Goal: Task Accomplishment & Management: Manage account settings

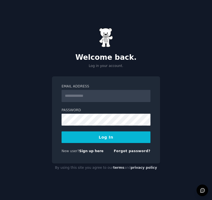
click at [78, 98] on input "Email Address" at bounding box center [106, 96] width 89 height 12
type input "**********"
click at [111, 98] on input "**********" at bounding box center [106, 96] width 89 height 12
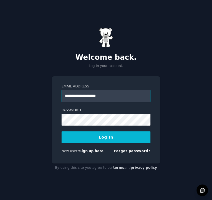
click at [111, 98] on input "**********" at bounding box center [106, 96] width 89 height 12
type input "**********"
click at [51, 126] on div "**********" at bounding box center [106, 100] width 212 height 200
click at [98, 134] on button "Log In" at bounding box center [106, 137] width 89 height 12
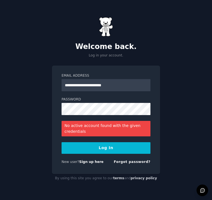
click at [117, 150] on button "Log In" at bounding box center [106, 148] width 89 height 12
click at [97, 148] on button "Log In" at bounding box center [106, 148] width 89 height 12
click at [131, 162] on link "Forgot password?" at bounding box center [132, 162] width 37 height 4
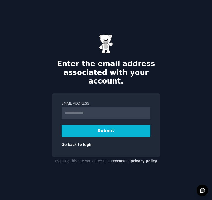
click at [90, 107] on input "Email Address" at bounding box center [106, 113] width 89 height 12
click at [86, 110] on input "Email Address" at bounding box center [106, 113] width 89 height 12
click at [107, 111] on input "**********" at bounding box center [106, 113] width 89 height 12
click at [119, 109] on input "**********" at bounding box center [106, 113] width 89 height 12
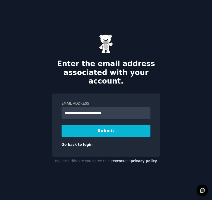
click at [119, 109] on input "**********" at bounding box center [106, 113] width 89 height 12
click at [107, 110] on input "**********" at bounding box center [106, 113] width 89 height 12
type input "**********"
click at [84, 143] on link "Go back to login" at bounding box center [77, 145] width 31 height 4
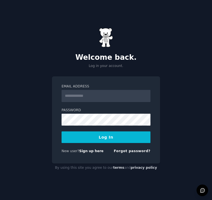
click at [94, 98] on input "Email Address" at bounding box center [106, 96] width 89 height 12
type input "**********"
click at [110, 135] on button "Log In" at bounding box center [106, 137] width 89 height 12
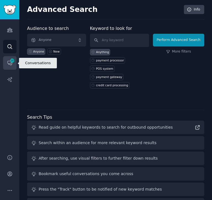
click at [13, 62] on span "16" at bounding box center [12, 61] width 5 height 4
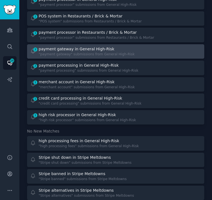
scroll to position [63, 0]
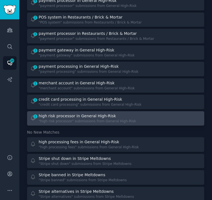
click at [114, 120] on div ""high risk processor" submissions from General High-Risk" at bounding box center [88, 121] width 98 height 5
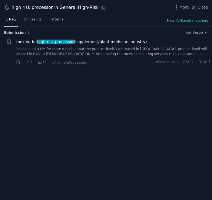
click at [76, 52] on link "Please send a DM for more details about the product itself. I am based in [GEOG…" at bounding box center [113, 52] width 195 height 10
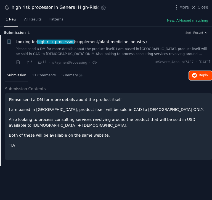
click at [201, 76] on span "Reply on Reddit" at bounding box center [203, 75] width 9 height 5
click at [201, 7] on span "Close" at bounding box center [203, 7] width 11 height 6
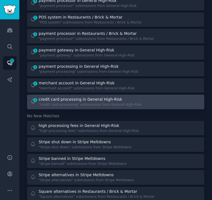
click at [49, 104] on div ""credit card processing" submissions from General High-Risk" at bounding box center [90, 104] width 103 height 5
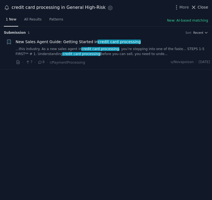
click at [206, 7] on span "Close" at bounding box center [203, 7] width 11 height 6
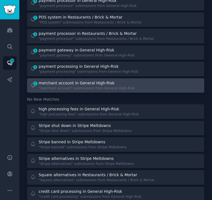
click at [83, 81] on div "merchant account in General High-Risk" at bounding box center [77, 83] width 76 height 6
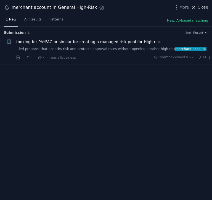
click at [204, 10] on span "Close" at bounding box center [203, 7] width 11 height 6
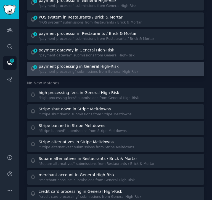
click at [78, 73] on div ""payment processing" submissions from General High-Risk" at bounding box center [89, 71] width 100 height 5
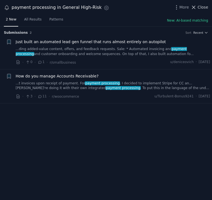
click at [208, 7] on span "Close" at bounding box center [203, 7] width 11 height 6
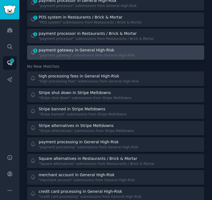
click at [129, 56] on div "3 payment gateway in General High-Risk "payment gateway" submissions from Gener…" at bounding box center [116, 52] width 174 height 11
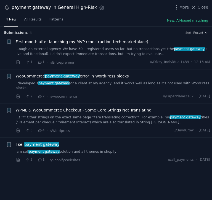
click at [96, 149] on link "Iam sell payment gateway solution and all themes in shopify" at bounding box center [113, 151] width 195 height 5
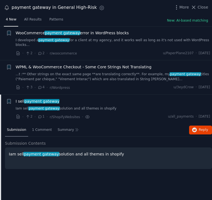
scroll to position [44, 0]
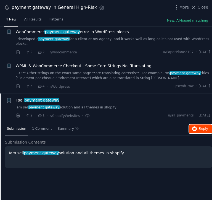
click at [198, 124] on button "Reply on Reddit" at bounding box center [200, 128] width 23 height 9
click at [103, 71] on link "...t :** Other strings on the exact same page **are translating correctly**. Fo…" at bounding box center [113, 76] width 195 height 10
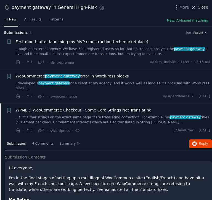
click at [204, 7] on span "Close" at bounding box center [203, 7] width 11 height 6
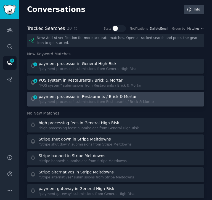
click at [63, 103] on div ""payment processor" submissions from Restaurants / Brick & Mortar" at bounding box center [97, 102] width 116 height 5
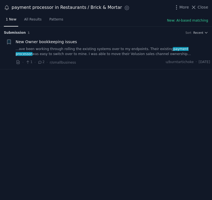
click at [119, 49] on link "...ave been working through rolling the existing systems over to my endpoints. …" at bounding box center [113, 52] width 195 height 10
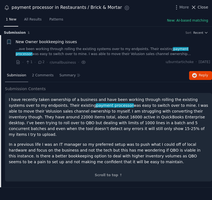
click at [199, 7] on span "Close" at bounding box center [203, 7] width 11 height 6
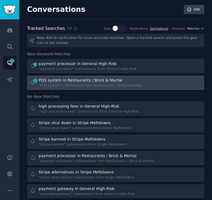
click at [55, 83] on div "POS system in Restaurants / Brick & Mortar" at bounding box center [81, 80] width 84 height 6
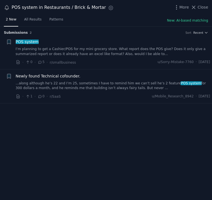
click at [120, 84] on link "...along although he’s 22 and I’m 25, sometimes I have to remind him we can’t s…" at bounding box center [113, 86] width 195 height 10
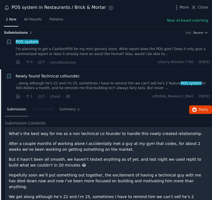
click at [126, 50] on link "I’m planning to get a Cashier/POS for my mini grocery store. What report does t…" at bounding box center [113, 52] width 195 height 10
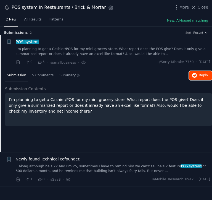
click at [199, 76] on button "Reply on Reddit" at bounding box center [200, 75] width 23 height 9
click at [202, 6] on span "Close" at bounding box center [203, 7] width 11 height 6
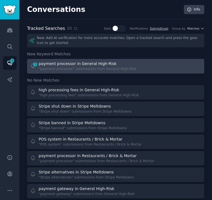
click at [76, 67] on div ""payment processor" submissions from General High-Risk" at bounding box center [88, 69] width 98 height 5
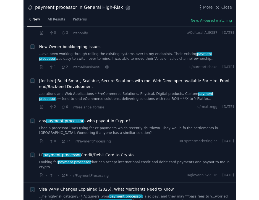
scroll to position [40, 0]
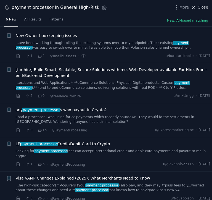
click at [202, 7] on span "Close" at bounding box center [203, 7] width 11 height 6
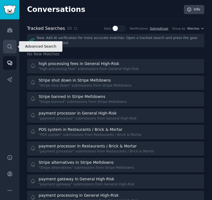
click at [10, 47] on icon "Sidebar" at bounding box center [10, 47] width 6 height 6
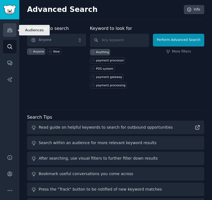
click at [12, 33] on icon "Sidebar" at bounding box center [10, 30] width 6 height 6
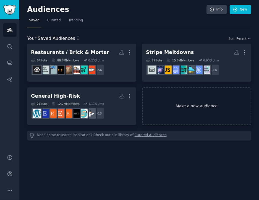
click at [197, 111] on link "Make a new audience" at bounding box center [196, 106] width 109 height 38
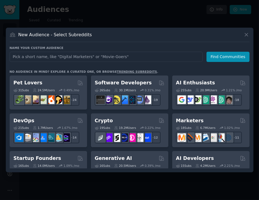
click at [181, 56] on input "text" at bounding box center [106, 57] width 193 height 10
click at [99, 14] on div at bounding box center [129, 100] width 259 height 200
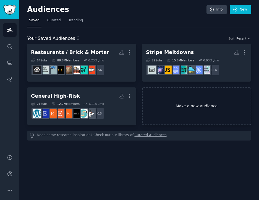
click at [173, 107] on link "Make a new audience" at bounding box center [196, 106] width 109 height 38
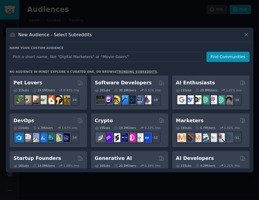
click at [135, 57] on input "text" at bounding box center [106, 57] width 193 height 10
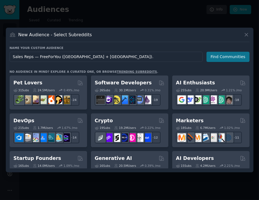
type input "Sales Reps — FreeForYou ([GEOGRAPHIC_DATA] + [GEOGRAPHIC_DATA])."
click at [212, 56] on button "Find Communities" at bounding box center [228, 57] width 43 height 10
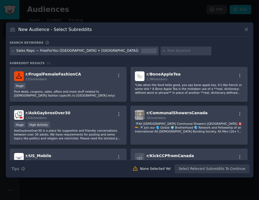
click at [168, 51] on input "text" at bounding box center [189, 50] width 42 height 5
type input "sales"
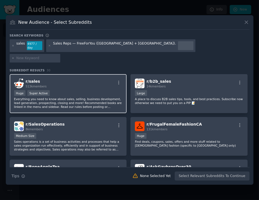
click at [85, 79] on div "r/ sales 513k members" at bounding box center [68, 84] width 108 height 10
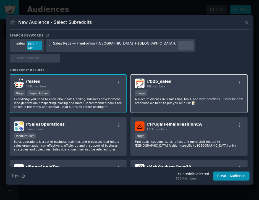
click at [198, 79] on div "r/ b2b_sales 14k members" at bounding box center [189, 84] width 108 height 10
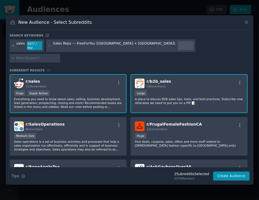
click at [13, 47] on icon at bounding box center [13, 45] width 3 height 3
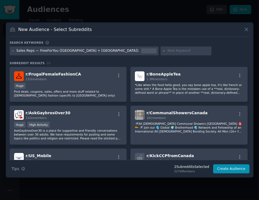
click at [168, 51] on input "text" at bounding box center [189, 50] width 42 height 5
click at [168, 49] on input "text" at bounding box center [189, 50] width 42 height 5
paste input "techsales,"
type input "techsales,"
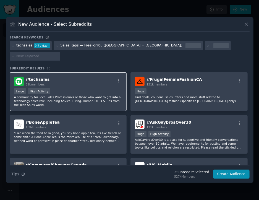
click at [85, 81] on div "r/ techsales 39k members" at bounding box center [68, 82] width 108 height 10
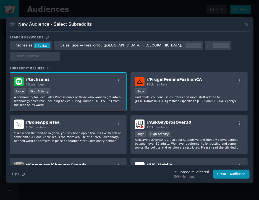
click at [58, 54] on input "text" at bounding box center [37, 56] width 42 height 5
paste input "alestechniques"
type input "salestechniques"
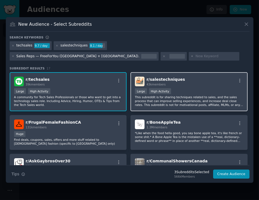
click at [189, 87] on div "r/ salestechniques 43k members Large High Activity This subreddit is for sharin…" at bounding box center [189, 91] width 117 height 39
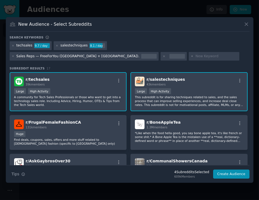
click at [195, 55] on input "text" at bounding box center [216, 56] width 42 height 5
paste input "doortodoor,"
type input "doortodoor"
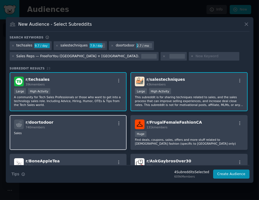
click at [90, 125] on div "r/ doortodoor 740 members" at bounding box center [68, 124] width 108 height 10
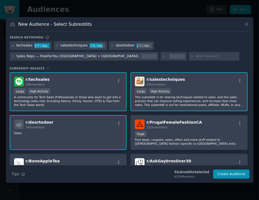
click at [13, 46] on icon at bounding box center [13, 45] width 3 height 3
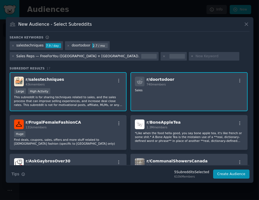
click at [13, 46] on icon at bounding box center [13, 45] width 3 height 3
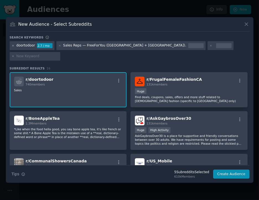
drag, startPoint x: 13, startPoint y: 46, endPoint x: 12, endPoint y: 50, distance: 4.0
click at [12, 50] on div "doortodoor 2.7 / mo" at bounding box center [32, 45] width 45 height 9
click at [13, 46] on icon at bounding box center [12, 45] width 1 height 1
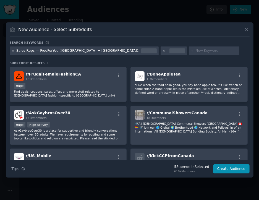
click at [195, 50] on input "text" at bounding box center [216, 50] width 42 height 5
paste input "InsuranceAgent"
type input "InsuranceAgent"
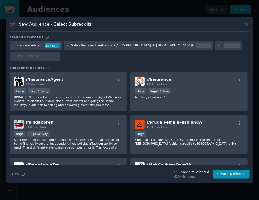
click at [61, 54] on div at bounding box center [35, 56] width 51 height 9
click at [58, 54] on input "text" at bounding box center [37, 56] width 42 height 5
paste input "MedicalSales"
type input "MedicalSales"
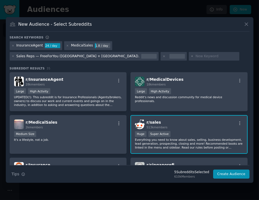
click at [195, 56] on input "text" at bounding box center [216, 56] width 42 height 5
paste input "RemoteJobs"
type input "RemoteJobs"
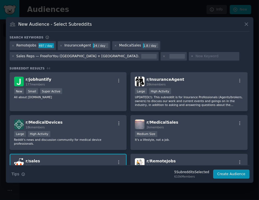
click at [195, 55] on input "text" at bounding box center [216, 56] width 42 height 5
paste input "RemoteJobseekers"
type input "RemoteJobseekers"
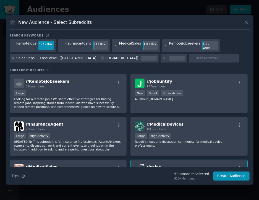
click at [195, 56] on input "text" at bounding box center [216, 58] width 42 height 5
paste input "jobs"
type input "jobs"
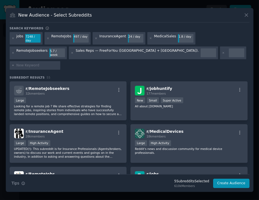
click at [58, 63] on input "text" at bounding box center [37, 65] width 42 height 5
paste input "SideHustle"
type input "SideHustle"
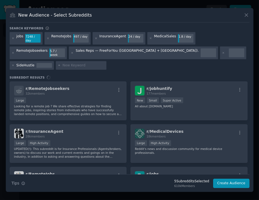
click at [105, 63] on input "text" at bounding box center [83, 65] width 42 height 5
paste input "WorkOnline"
type input "WorkOnline"
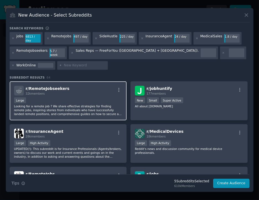
click at [67, 92] on div "r/ RemoteJobseekers 32k members" at bounding box center [68, 91] width 108 height 10
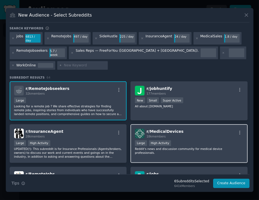
click at [196, 134] on div "r/ MedicalDevices 18k members" at bounding box center [189, 134] width 108 height 10
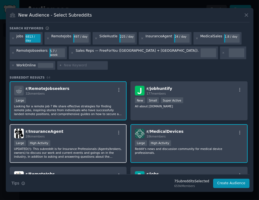
click at [97, 133] on div "r/ InsuranceAgent 28k members" at bounding box center [68, 134] width 108 height 10
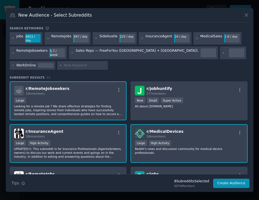
click at [189, 134] on div "r/ MedicalDevices 18k members" at bounding box center [189, 134] width 108 height 10
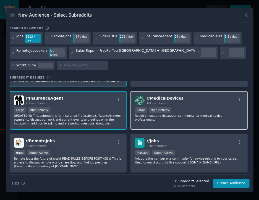
scroll to position [46, 0]
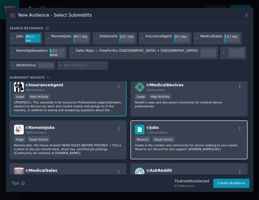
click at [196, 131] on div "r/ jobs 2.4M members Massive Super Active /r/jobs is the number one community f…" at bounding box center [189, 139] width 117 height 39
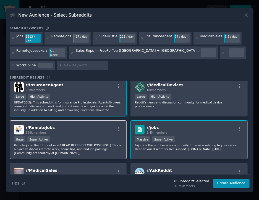
click at [79, 128] on div "r/ RemoteJobs 364k members" at bounding box center [68, 130] width 108 height 10
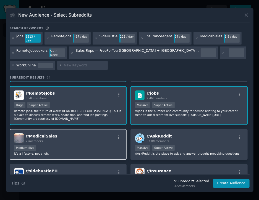
click at [80, 136] on div "r/ MedicalSales 2k members" at bounding box center [68, 138] width 108 height 10
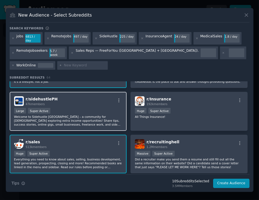
scroll to position [153, 0]
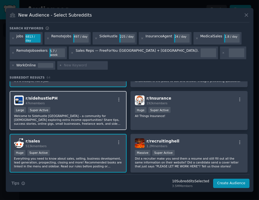
click at [91, 109] on div "Large Super Active" at bounding box center [68, 110] width 108 height 7
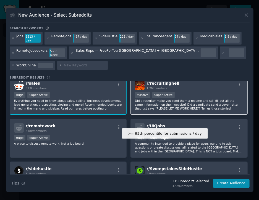
scroll to position [212, 0]
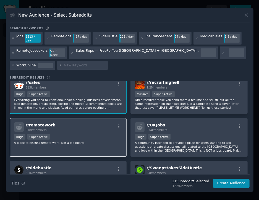
click at [106, 141] on p "A place to discuss remote work. Not a job board." at bounding box center [68, 143] width 108 height 4
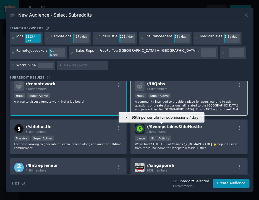
scroll to position [254, 0]
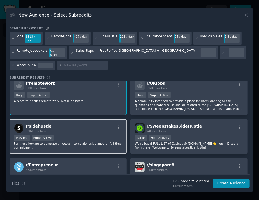
click at [91, 129] on div "r/ sidehustle 3.1M members" at bounding box center [68, 128] width 108 height 10
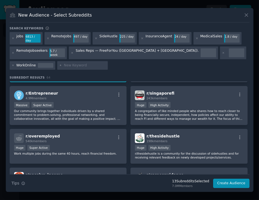
scroll to position [325, 0]
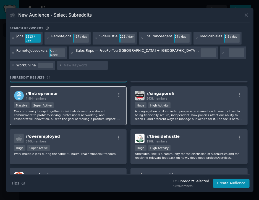
click at [77, 96] on div "r/ Entrepreneur 4.9M members" at bounding box center [68, 96] width 108 height 10
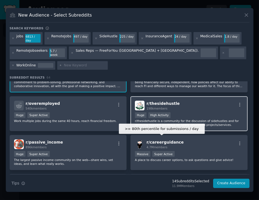
scroll to position [359, 0]
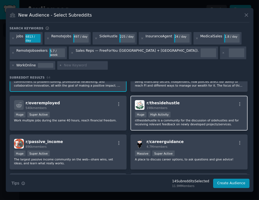
click at [204, 106] on div "r/ thesidehustle 198k members >= 80th percentile for submissions / day Huge Hig…" at bounding box center [189, 113] width 117 height 35
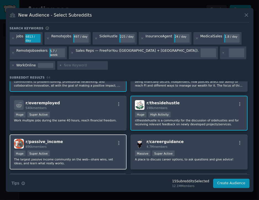
click at [90, 142] on div "r/ passive_income 896k members" at bounding box center [68, 144] width 108 height 10
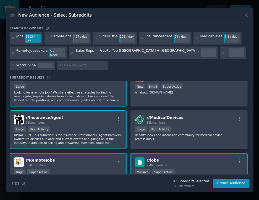
scroll to position [0, 0]
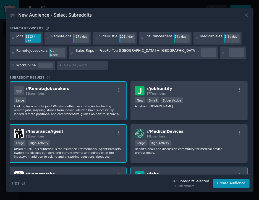
click at [57, 61] on div at bounding box center [82, 65] width 51 height 9
click at [64, 63] on input "text" at bounding box center [85, 65] width 42 height 5
type input "beermoney"
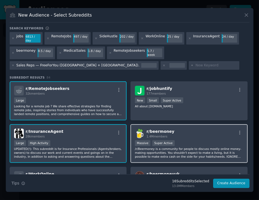
click at [170, 133] on div "r/ beermoney 1.4M members" at bounding box center [189, 134] width 108 height 10
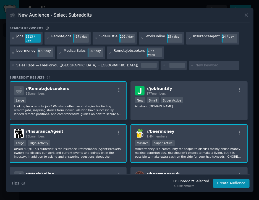
click at [195, 63] on input "text" at bounding box center [216, 65] width 42 height 5
type input "canadajobs"
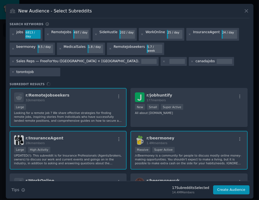
type input "torontojobs"
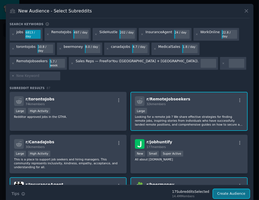
click at [212, 189] on button "Create Audience" at bounding box center [231, 193] width 36 height 9
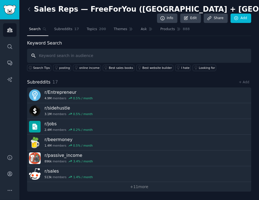
click at [129, 53] on input "text" at bounding box center [139, 56] width 224 height 14
paste input "sales rep"
type input "sales rep"
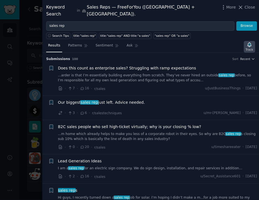
click at [212, 42] on icon "button" at bounding box center [250, 45] width 6 height 6
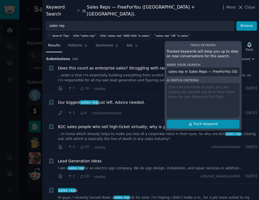
click at [208, 122] on span "Track Keyword" at bounding box center [205, 124] width 24 height 5
type input "sales rep in Sales Reps — FreeForYou ([GEOGRAPHIC_DATA] + [GEOGRAPHIC_DATA])."
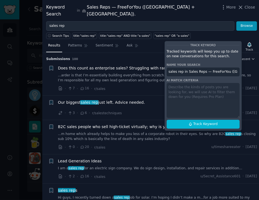
click at [212, 31] on div "Search Tips title:"sales rep" title:"sales rep" AND title:"a sales" "sales rep"…" at bounding box center [150, 35] width 217 height 8
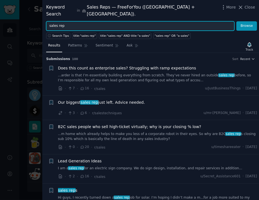
drag, startPoint x: 71, startPoint y: 20, endPoint x: 39, endPoint y: 19, distance: 32.4
click at [39, 19] on div "Keyword Search in Sales Reps — FreeForYou ([GEOGRAPHIC_DATA] + [GEOGRAPHIC_DATA…" at bounding box center [129, 100] width 259 height 200
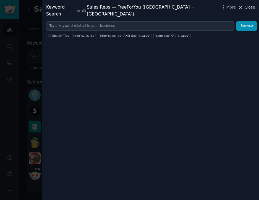
click at [212, 8] on span "Close" at bounding box center [250, 7] width 11 height 6
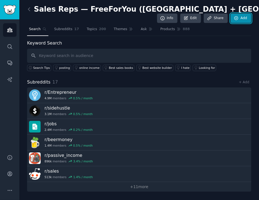
click at [212, 19] on link "Add" at bounding box center [241, 18] width 21 height 9
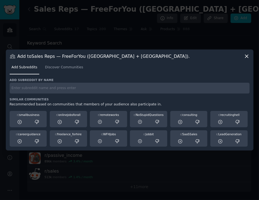
click at [212, 55] on icon at bounding box center [247, 56] width 6 height 6
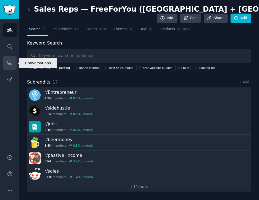
click at [9, 65] on icon "Sidebar" at bounding box center [10, 63] width 6 height 6
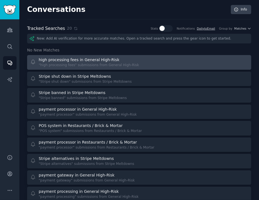
click at [168, 62] on div "high processing fees in General High-Risk "high processing fees" submissions fr…" at bounding box center [139, 62] width 220 height 11
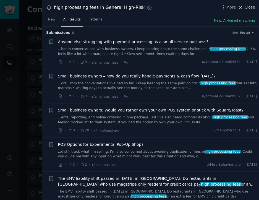
click at [212, 7] on span "Close" at bounding box center [250, 7] width 11 height 6
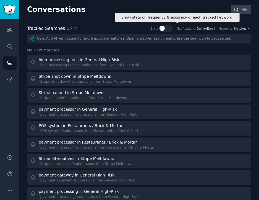
click at [165, 27] on div at bounding box center [162, 28] width 5 height 5
checkbox input "true"
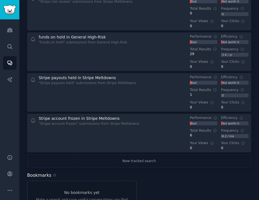
scroll to position [714, 0]
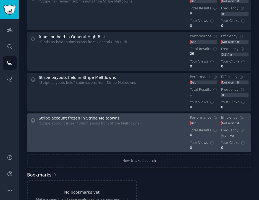
click at [156, 130] on div "Stripe account frozen in Stripe Meltdowns "Stripe account frozen" submissions f…" at bounding box center [139, 132] width 220 height 35
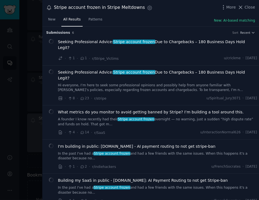
click at [156, 140] on li "I'm building in public: [DOMAIN_NAME] - AI payment routing to not get stripe-ba…" at bounding box center [150, 157] width 217 height 34
click at [212, 10] on span "More" at bounding box center [231, 7] width 10 height 6
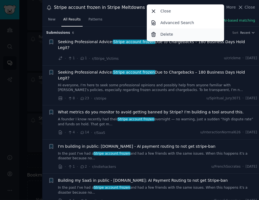
click at [168, 36] on p "Delete" at bounding box center [166, 35] width 13 height 6
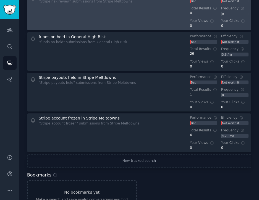
scroll to position [696, 0]
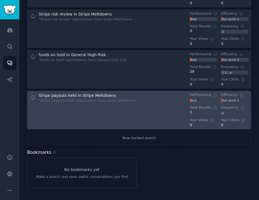
click at [158, 108] on div "Stripe payouts held in Stripe Meltdowns "Stripe payouts held" submissions from …" at bounding box center [139, 110] width 220 height 35
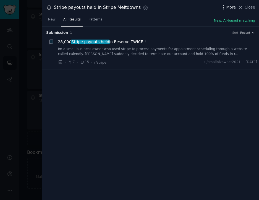
click at [212, 7] on icon "button" at bounding box center [224, 7] width 6 height 6
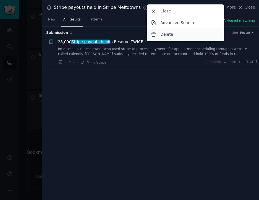
click at [193, 37] on div "Delete" at bounding box center [185, 34] width 75 height 12
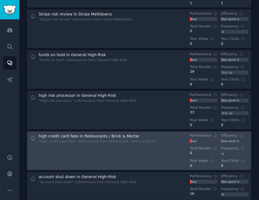
scroll to position [655, 0]
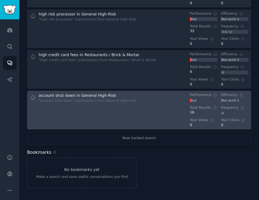
click at [152, 125] on div "account shut down in General High-Risk "account shut down" submissions from Gen…" at bounding box center [139, 110] width 220 height 35
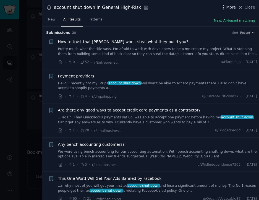
click at [212, 7] on span "More" at bounding box center [231, 7] width 10 height 6
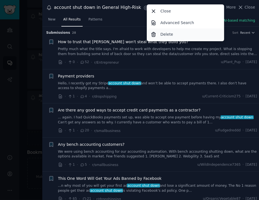
click at [189, 35] on div "Delete" at bounding box center [185, 34] width 75 height 12
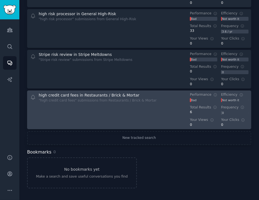
scroll to position [615, 0]
click at [148, 111] on div "high credit card fees in Restaurants / Brick & Mortar "high credit card fees" s…" at bounding box center [139, 110] width 220 height 35
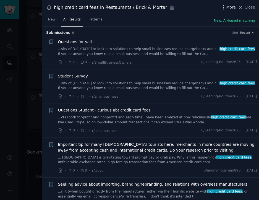
click at [212, 8] on span "More" at bounding box center [231, 7] width 10 height 6
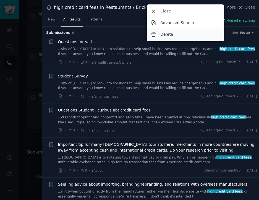
click at [194, 33] on div "Delete" at bounding box center [185, 34] width 75 height 12
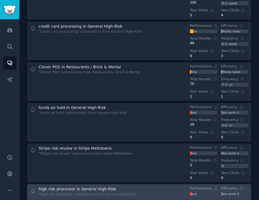
scroll to position [480, 0]
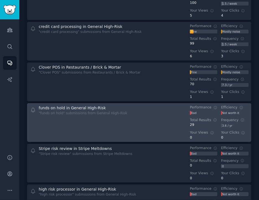
click at [160, 115] on div "funds on hold in General High-Risk "funds on hold" submissions from General Hig…" at bounding box center [139, 122] width 220 height 35
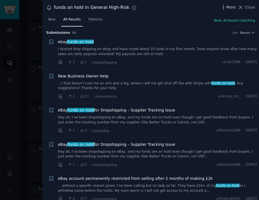
click at [212, 10] on icon "button" at bounding box center [224, 7] width 6 height 6
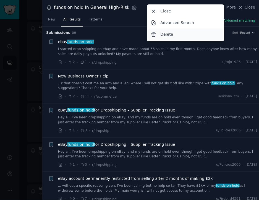
click at [179, 35] on div "Delete" at bounding box center [185, 34] width 75 height 12
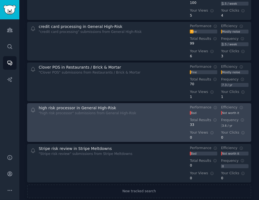
click at [135, 121] on div "high risk processor in General High-Risk "high risk processor" submissions from…" at bounding box center [139, 122] width 220 height 35
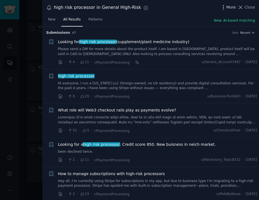
click at [212, 9] on icon "button" at bounding box center [224, 7] width 6 height 6
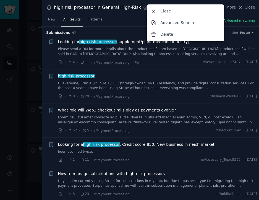
click at [131, 19] on div "New All Results Patterns New: AI-based matching" at bounding box center [150, 20] width 217 height 11
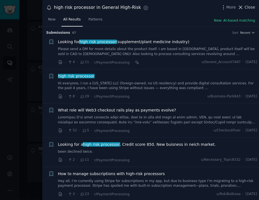
click at [212, 6] on span "Close" at bounding box center [250, 7] width 11 height 6
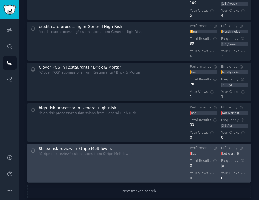
click at [128, 158] on div "Stripe risk review in Stripe Meltdowns "Stripe risk review" submissions from St…" at bounding box center [139, 163] width 220 height 35
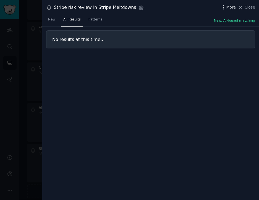
click at [212, 6] on span "More" at bounding box center [231, 7] width 10 height 6
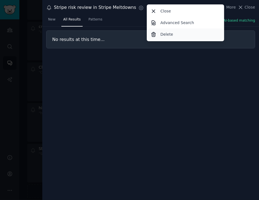
click at [200, 33] on div "Delete" at bounding box center [185, 34] width 75 height 12
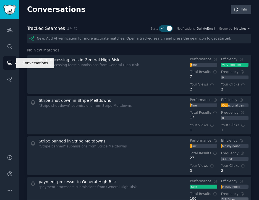
click at [9, 62] on icon "Sidebar" at bounding box center [10, 63] width 6 height 6
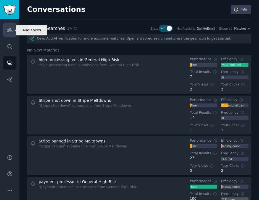
click at [10, 30] on icon "Sidebar" at bounding box center [9, 30] width 5 height 4
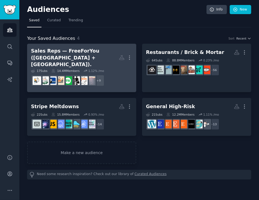
click at [89, 58] on div "Sales Reps — FreeForYou ([GEOGRAPHIC_DATA] + [GEOGRAPHIC_DATA])." at bounding box center [75, 58] width 88 height 20
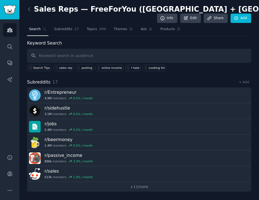
click at [181, 58] on input "text" at bounding box center [139, 56] width 224 height 14
click at [166, 55] on input "text" at bounding box center [139, 56] width 224 height 14
paste input "sales rep"
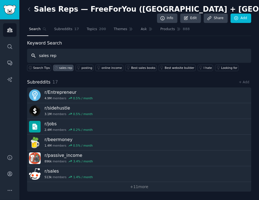
type input "sales rep"
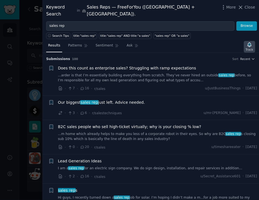
click at [212, 48] on div "Track" at bounding box center [249, 50] width 7 height 4
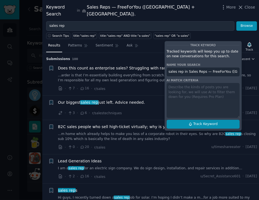
click at [208, 122] on span "Track Keyword" at bounding box center [205, 124] width 24 height 5
type input "sales rep in Sales Reps — FreeForYou ([GEOGRAPHIC_DATA] + [GEOGRAPHIC_DATA])."
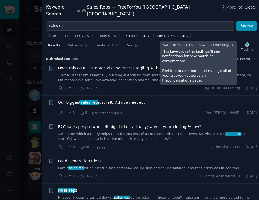
click at [212, 7] on span "Close" at bounding box center [250, 7] width 11 height 6
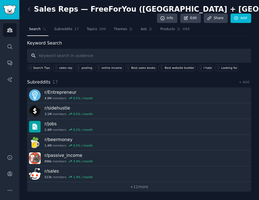
click at [49, 54] on input "text" at bounding box center [139, 56] width 224 height 14
type input "appointment setter"
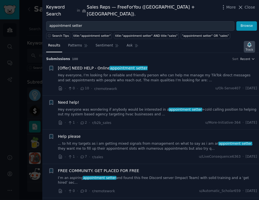
click at [212, 42] on icon "button" at bounding box center [250, 45] width 6 height 6
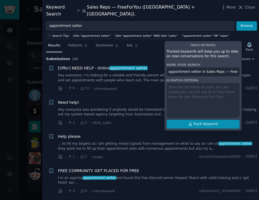
click at [189, 120] on button "Track Keyword" at bounding box center [203, 124] width 73 height 9
type input "appointment setter in Sales Reps — FreeForYou ([GEOGRAPHIC_DATA] + [GEOGRAPHIC_…"
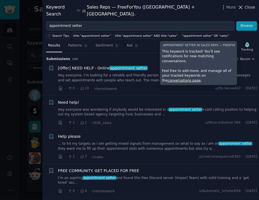
click at [212, 7] on span "Close" at bounding box center [250, 7] width 11 height 6
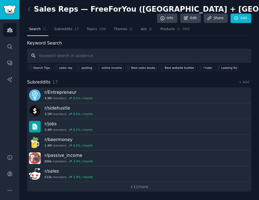
click at [102, 56] on input "text" at bounding box center [139, 56] width 224 height 14
type input "closer"
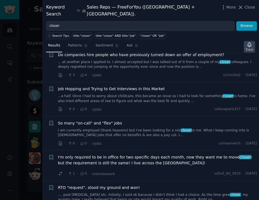
scroll to position [174, 0]
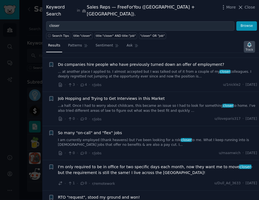
click at [212, 48] on div "Track" at bounding box center [249, 50] width 7 height 4
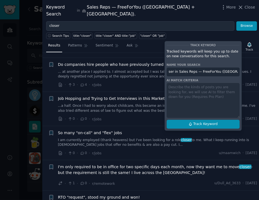
scroll to position [0, 0]
click at [185, 120] on button "Track Keyword" at bounding box center [203, 124] width 73 height 9
type input "closer in Sales Reps — FreeForYou ([GEOGRAPHIC_DATA] + [GEOGRAPHIC_DATA])."
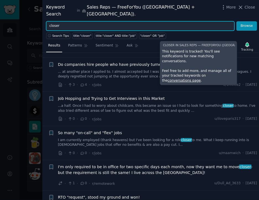
click at [104, 21] on input "closer" at bounding box center [140, 25] width 188 height 9
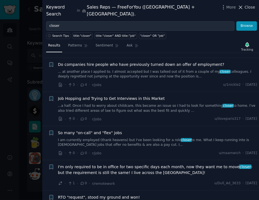
click at [212, 7] on span "Close" at bounding box center [250, 7] width 11 height 6
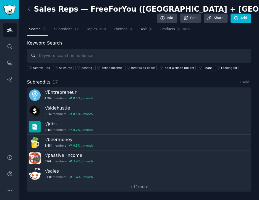
click at [62, 54] on input "text" at bounding box center [139, 56] width 224 height 14
type input "comission"
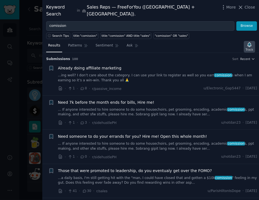
click at [212, 42] on icon "button" at bounding box center [250, 45] width 6 height 6
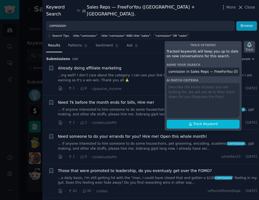
scroll to position [0, 11]
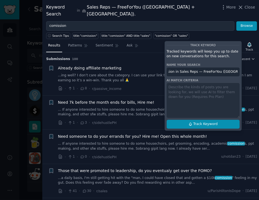
click at [212, 120] on button "Track Keyword" at bounding box center [203, 124] width 73 height 9
type input "comission in Sales Reps — FreeForYou ([GEOGRAPHIC_DATA] + [GEOGRAPHIC_DATA])."
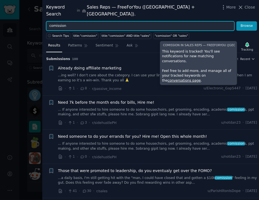
click at [111, 21] on input "comission" at bounding box center [140, 25] width 188 height 9
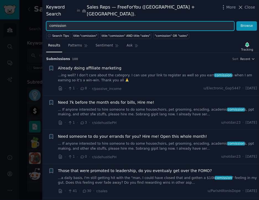
click at [111, 21] on input "comission" at bounding box center [140, 25] width 188 height 9
type input "residuals"
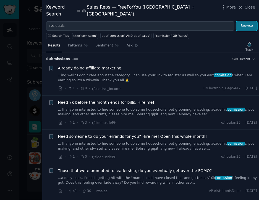
click at [212, 21] on button "Browse" at bounding box center [246, 25] width 21 height 9
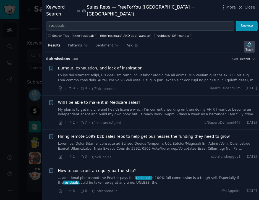
click at [212, 42] on icon "button" at bounding box center [250, 45] width 6 height 6
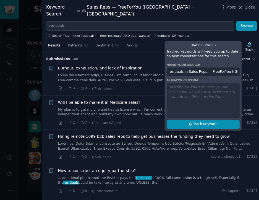
click at [212, 120] on button "Track Keyword" at bounding box center [203, 124] width 73 height 9
type input "residuals in Sales Reps — FreeForYou ([GEOGRAPHIC_DATA] + [GEOGRAPHIC_DATA])."
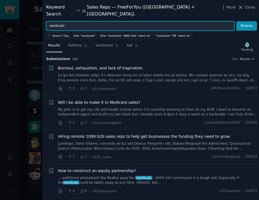
click at [193, 21] on input "residuals" at bounding box center [140, 25] width 188 height 9
click at [193, 21] on input "10" at bounding box center [140, 25] width 188 height 9
type input "10"
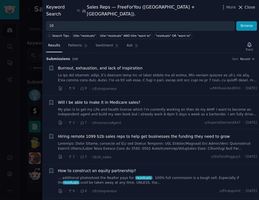
click at [212, 8] on span "Close" at bounding box center [250, 7] width 11 height 6
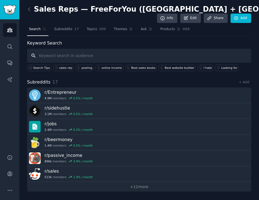
click at [93, 58] on input "text" at bounding box center [139, 56] width 224 height 14
type input "1099"
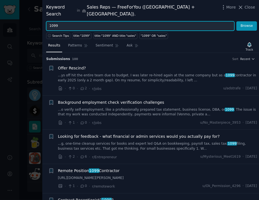
click at [110, 21] on input "1099" at bounding box center [140, 25] width 188 height 9
type input "SDR"
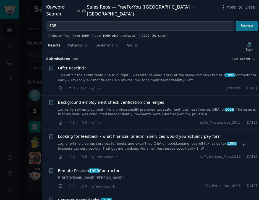
click at [212, 22] on button "Browse" at bounding box center [246, 25] width 21 height 9
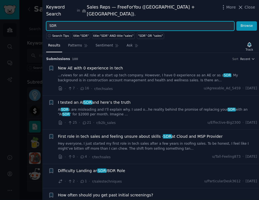
click at [115, 21] on input "SDR" at bounding box center [140, 25] width 188 height 9
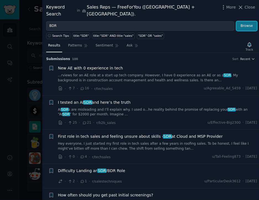
click at [212, 21] on button "Browse" at bounding box center [246, 25] width 21 height 9
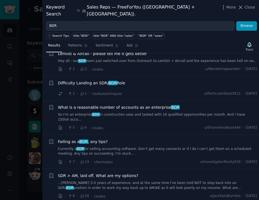
scroll to position [55, 0]
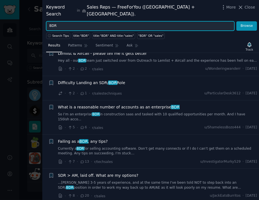
click at [153, 21] on input "BDR" at bounding box center [140, 25] width 188 height 9
type input "SDR"
click at [212, 21] on button "Browse" at bounding box center [246, 25] width 21 height 9
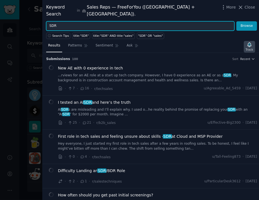
click at [212, 43] on icon "button" at bounding box center [249, 45] width 4 height 4
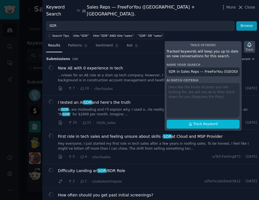
scroll to position [0, 2]
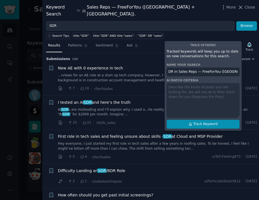
click at [212, 120] on button "Track Keyword" at bounding box center [203, 124] width 73 height 9
type input "SDR in Sales Reps — FreeForYou ([GEOGRAPHIC_DATA] + [GEOGRAPHIC_DATA])."
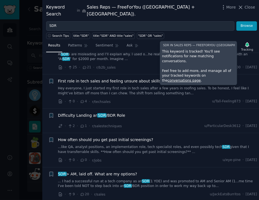
scroll to position [56, 0]
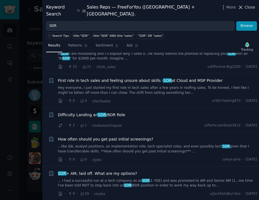
click at [212, 7] on span "Close" at bounding box center [250, 7] width 11 height 6
